Goal: Navigation & Orientation: Find specific page/section

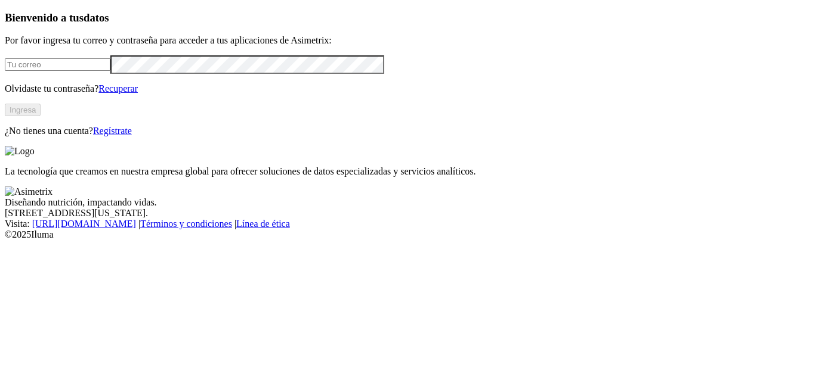
type input "[EMAIL_ADDRESS][DOMAIN_NAME]"
click at [41, 116] on button "Ingresa" at bounding box center [23, 110] width 36 height 13
